Goal: Information Seeking & Learning: Learn about a topic

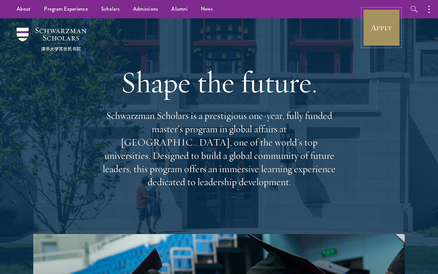
click at [370, 19] on link "Apply" at bounding box center [381, 27] width 37 height 37
click at [385, 32] on link "Apply" at bounding box center [381, 27] width 37 height 37
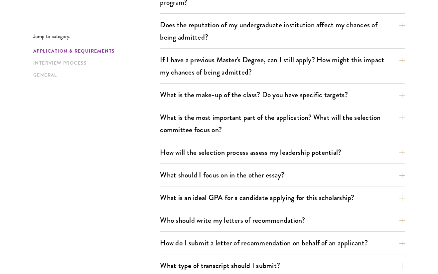
scroll to position [289, 0]
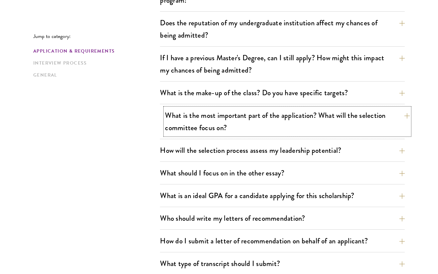
click at [179, 121] on button "What is the most important part of the application? What will the selection com…" at bounding box center [287, 121] width 245 height 27
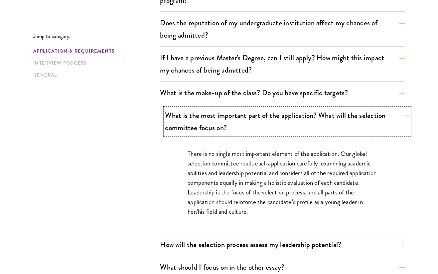
click at [179, 121] on button "What is the most important part of the application? What will the selection com…" at bounding box center [287, 121] width 245 height 27
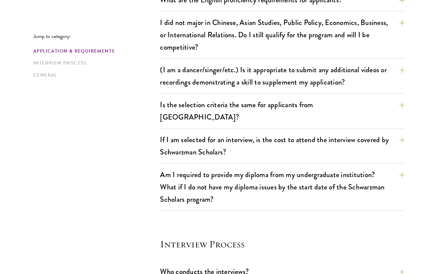
scroll to position [576, 0]
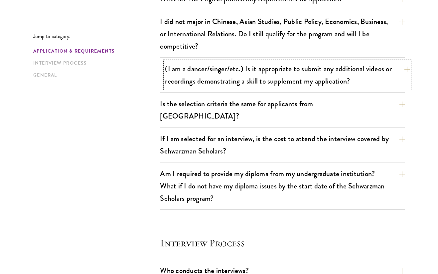
click at [182, 64] on button "(I am a dancer/singer/etc.) Is it appropriate to submit any additional videos o…" at bounding box center [287, 74] width 245 height 27
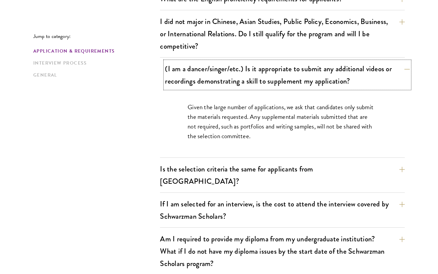
click at [181, 64] on button "(I am a dancer/singer/etc.) Is it appropriate to submit any additional videos o…" at bounding box center [287, 74] width 245 height 27
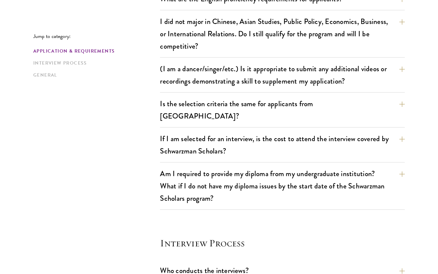
click at [139, 140] on div "Jump to category: Application & Requirements Interview Process General Applicat…" at bounding box center [219, 160] width 372 height 1079
click at [169, 131] on button "If I am selected for an interview, is the cost to attend the interview covered …" at bounding box center [287, 144] width 245 height 27
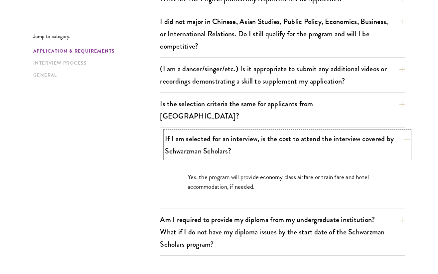
click at [169, 131] on button "If I am selected for an interview, is the cost to attend the interview covered …" at bounding box center [287, 144] width 245 height 27
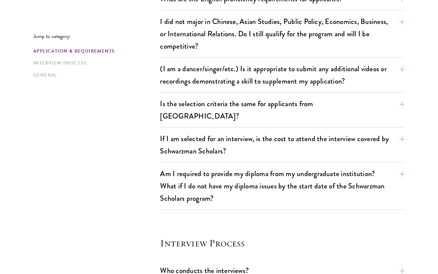
click at [146, 118] on div "Jump to category: Application & Requirements Interview Process General Applicat…" at bounding box center [219, 160] width 372 height 1079
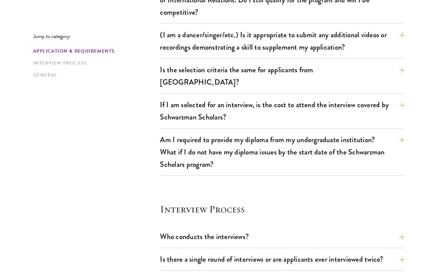
scroll to position [611, 0]
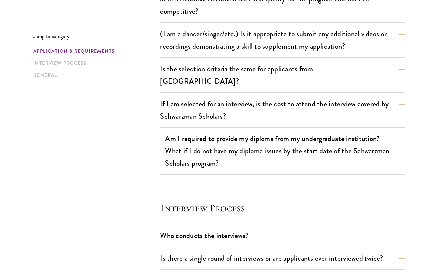
click at [163, 135] on div "Am I required to provide my diploma from my undergraduate institution? What if …" at bounding box center [282, 153] width 245 height 44
click at [177, 141] on button "Am I required to provide my diploma from my undergraduate institution? What if …" at bounding box center [287, 151] width 245 height 40
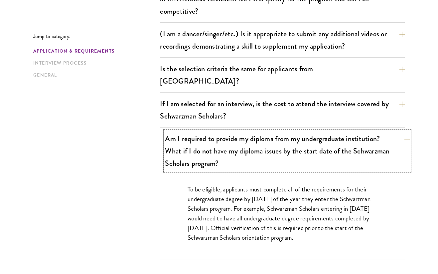
click at [177, 141] on button "Am I required to provide my diploma from my undergraduate institution? What if …" at bounding box center [287, 151] width 245 height 40
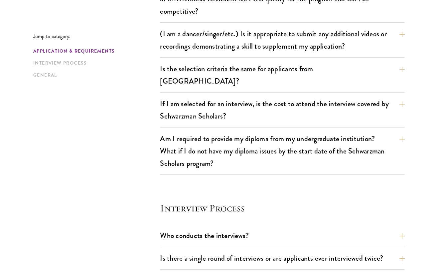
click at [127, 150] on div "Jump to category: Application & Requirements Interview Process General Applicat…" at bounding box center [219, 125] width 372 height 1079
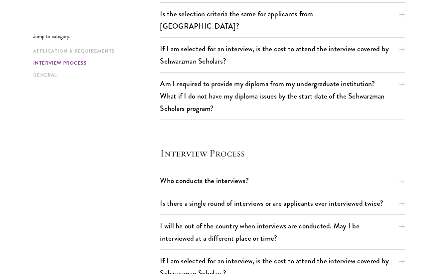
scroll to position [667, 0]
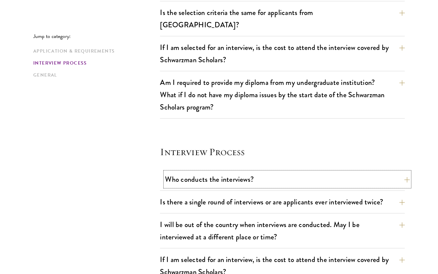
click at [164, 172] on div "Who conducts the interviews? Interview panelists are distinguished senior figur…" at bounding box center [282, 181] width 245 height 19
click at [170, 172] on button "Who conducts the interviews?" at bounding box center [287, 179] width 245 height 15
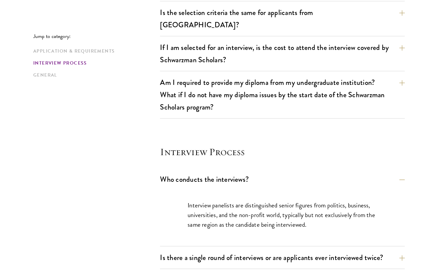
click at [123, 181] on div "Jump to category: Application & Requirements Interview Process General Applicat…" at bounding box center [219, 97] width 372 height 1134
click at [214, 172] on button "Who conducts the interviews?" at bounding box center [287, 179] width 245 height 15
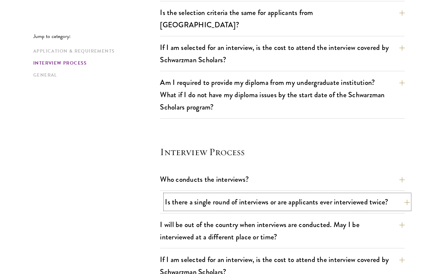
click at [206, 194] on button "Is there a single round of interviews or are applicants ever interviewed twice?" at bounding box center [287, 201] width 245 height 15
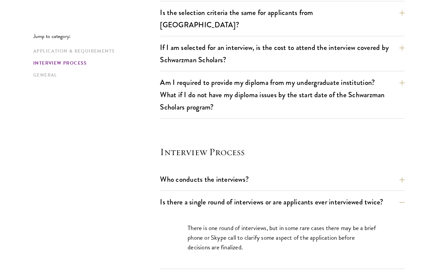
click at [148, 200] on div "Jump to category: Application & Requirements Interview Process General Applicat…" at bounding box center [219, 97] width 372 height 1134
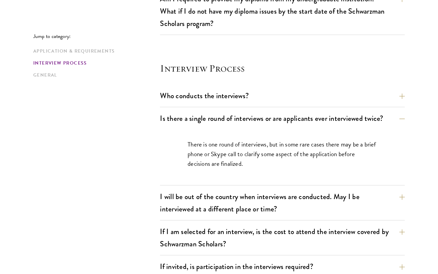
scroll to position [753, 0]
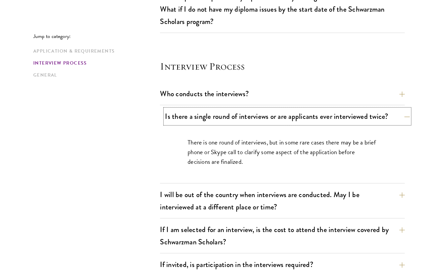
click at [213, 109] on button "Is there a single round of interviews or are applicants ever interviewed twice?" at bounding box center [287, 116] width 245 height 15
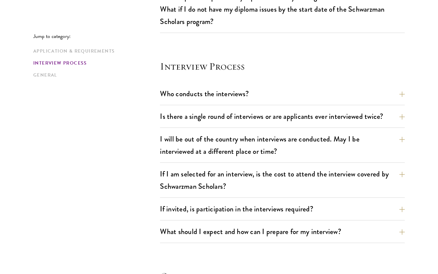
click at [165, 201] on button "If invited, is participation in the interviews required?" at bounding box center [287, 208] width 245 height 15
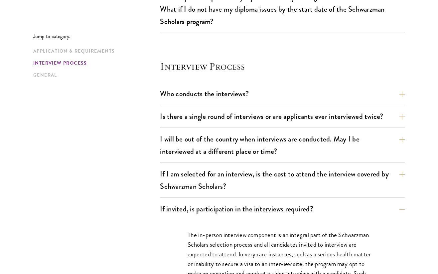
click at [130, 209] on div "Jump to category: Application & Requirements Interview Process General Applicat…" at bounding box center [219, 30] width 372 height 1173
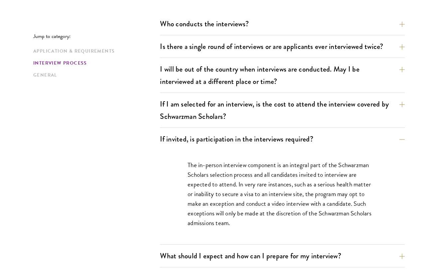
scroll to position [826, 0]
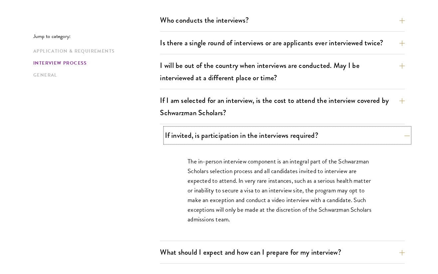
click at [171, 128] on button "If invited, is participation in the interviews required?" at bounding box center [287, 135] width 245 height 15
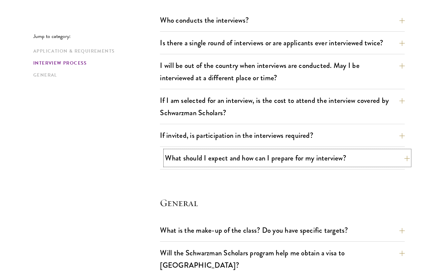
click at [184, 150] on button "What should I expect and how can I prepare for my interview?" at bounding box center [287, 157] width 245 height 15
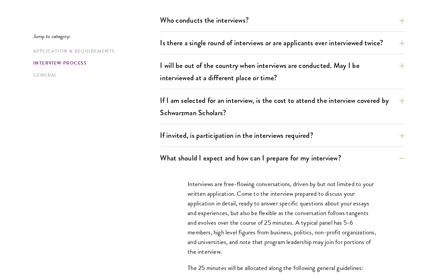
click at [122, 185] on div "Jump to category: Application & Requirements Interview Process General Applicat…" at bounding box center [219, 116] width 372 height 1490
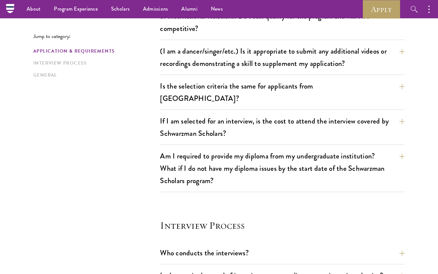
scroll to position [0, 0]
